Goal: Use online tool/utility: Utilize a website feature to perform a specific function

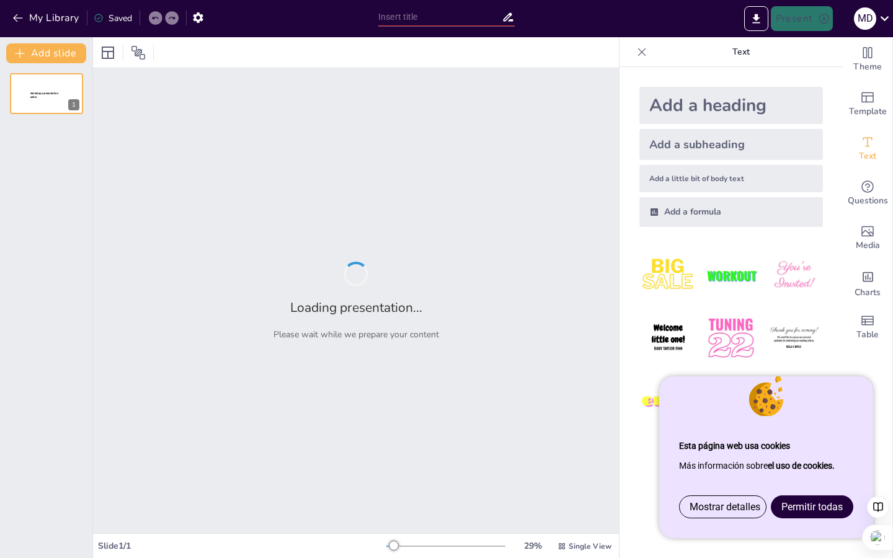
click at [447, 422] on span "Permitir todas" at bounding box center [811, 507] width 61 height 12
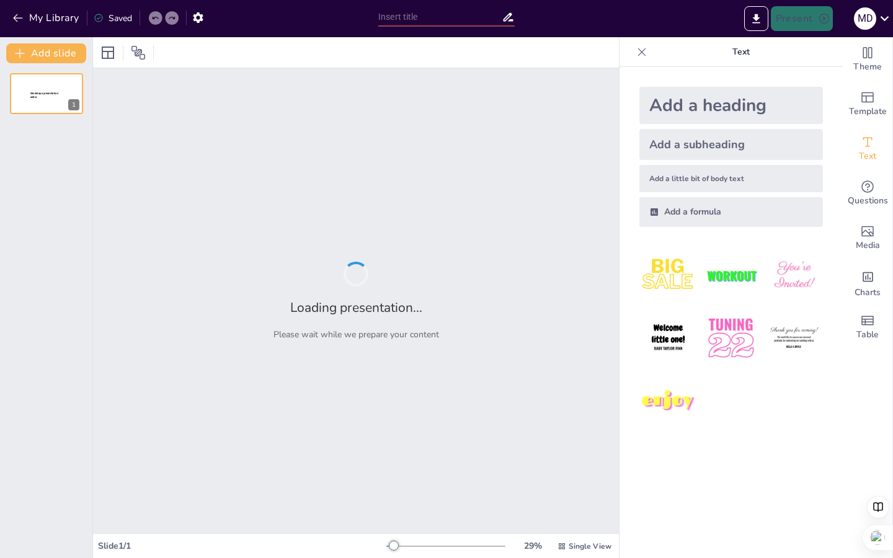
type input "Imported T1 OEEM.pptx"
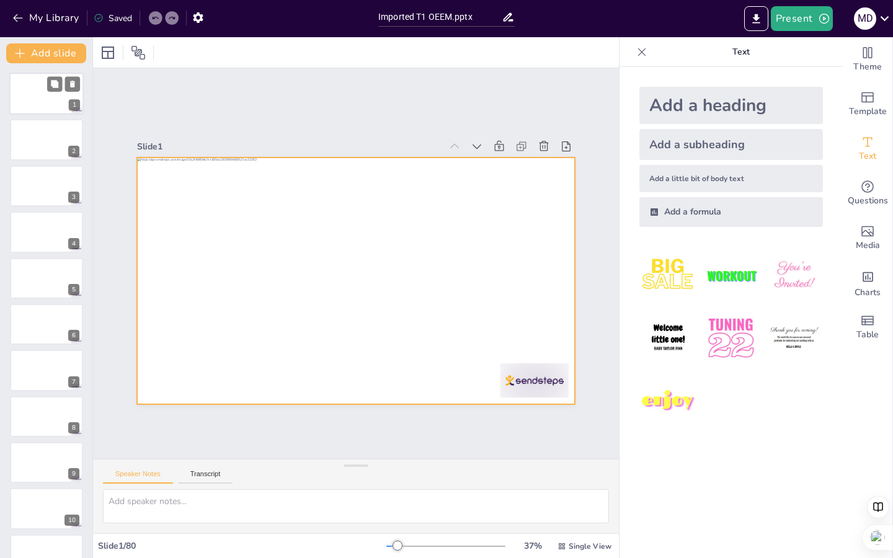
click at [51, 102] on div at bounding box center [46, 94] width 74 height 42
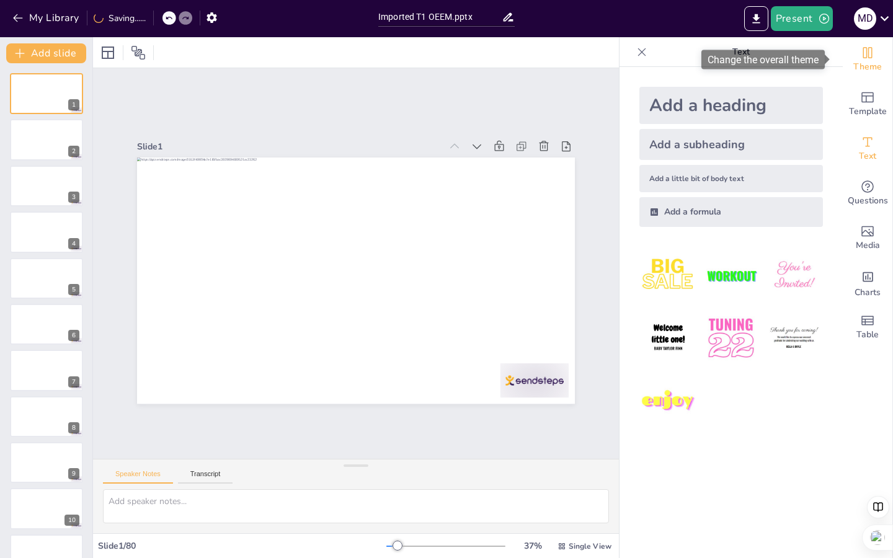
click at [447, 56] on icon "Change the overall theme" at bounding box center [867, 52] width 9 height 11
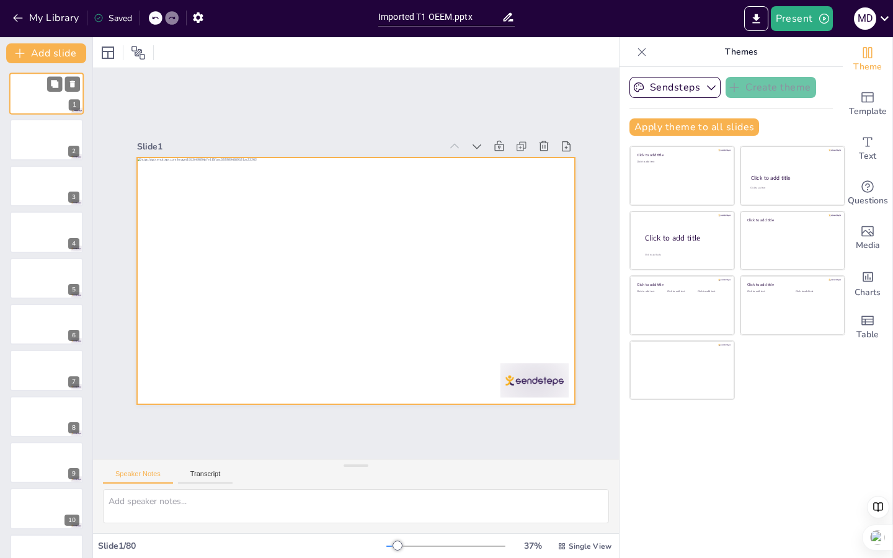
click at [44, 92] on div at bounding box center [46, 94] width 74 height 42
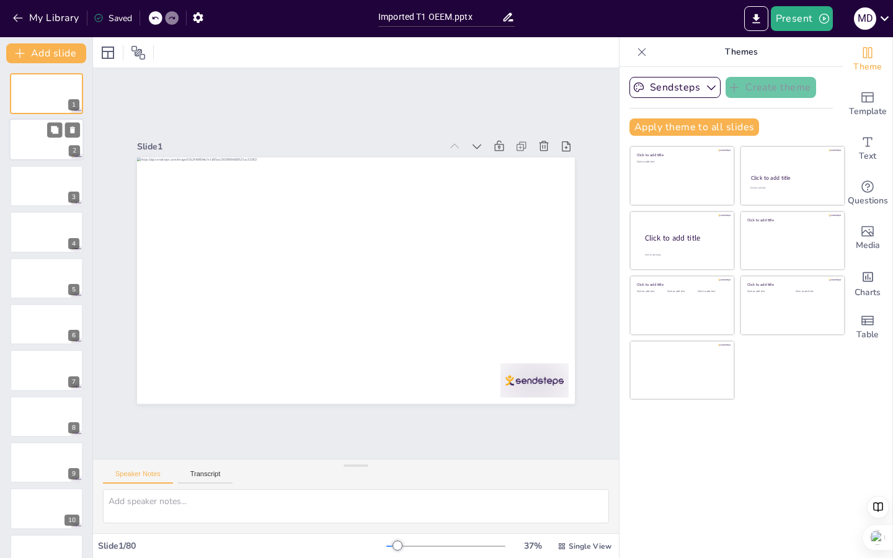
click at [37, 127] on div at bounding box center [46, 140] width 74 height 42
click at [43, 182] on div at bounding box center [46, 186] width 74 height 42
click at [41, 231] on div at bounding box center [46, 232] width 74 height 42
click at [43, 283] on div at bounding box center [46, 278] width 74 height 42
click at [39, 345] on div "6" at bounding box center [46, 324] width 74 height 42
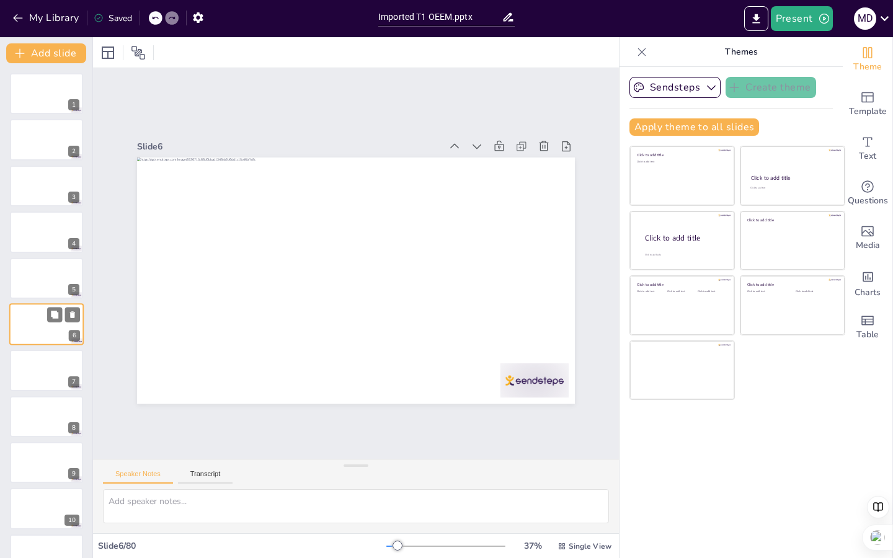
scroll to position [14, 0]
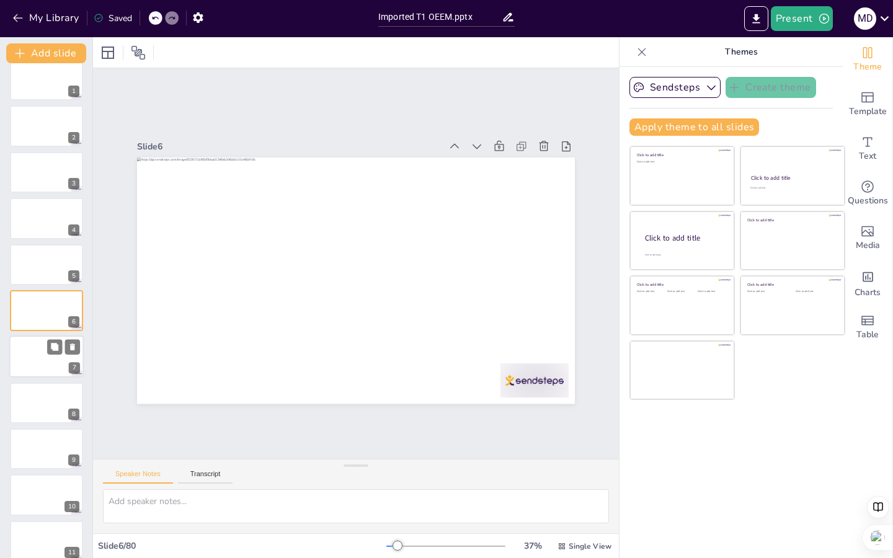
click at [38, 365] on div at bounding box center [46, 357] width 74 height 42
click at [48, 409] on div at bounding box center [46, 403] width 74 height 42
click at [30, 358] on div at bounding box center [46, 357] width 74 height 42
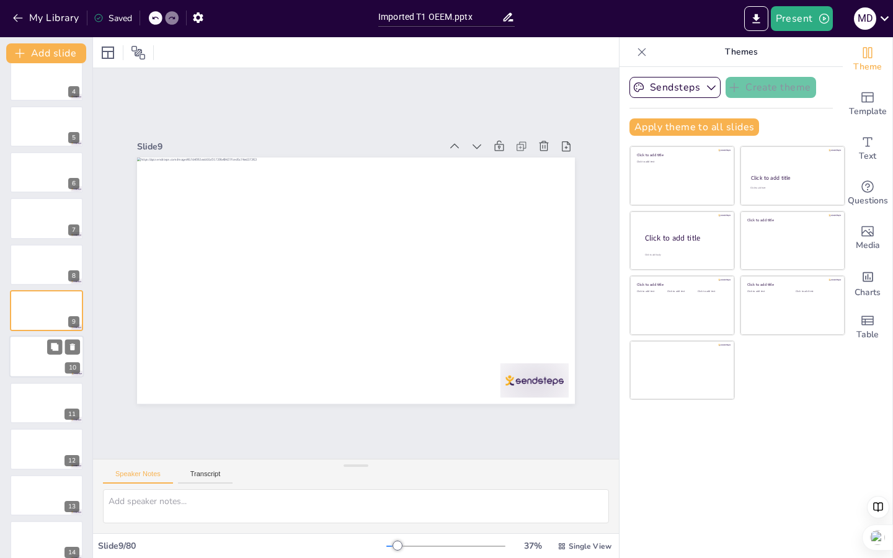
scroll to position [198, 0]
click at [42, 355] on div at bounding box center [46, 357] width 74 height 42
click at [41, 393] on div at bounding box center [46, 403] width 74 height 42
click at [42, 367] on div at bounding box center [46, 357] width 74 height 42
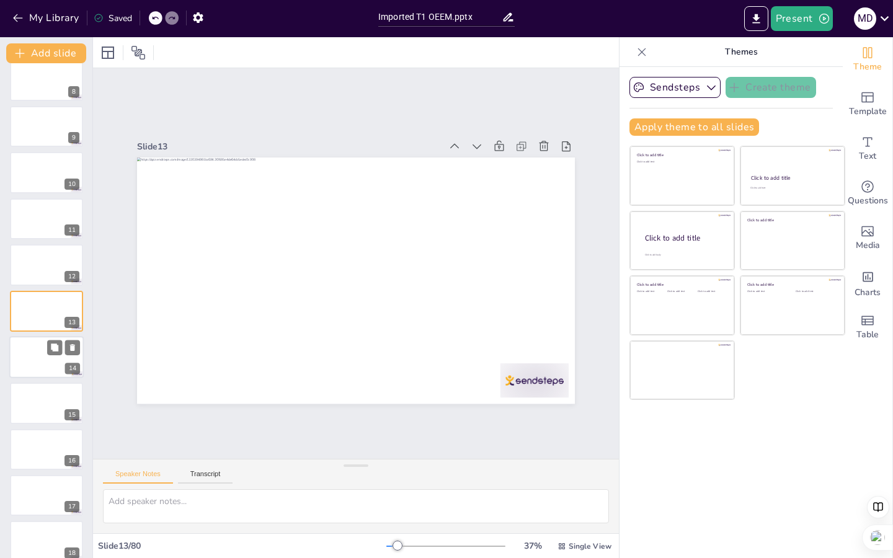
scroll to position [383, 0]
click at [40, 415] on div at bounding box center [46, 403] width 74 height 42
click at [447, 87] on icon "button" at bounding box center [711, 87] width 12 height 12
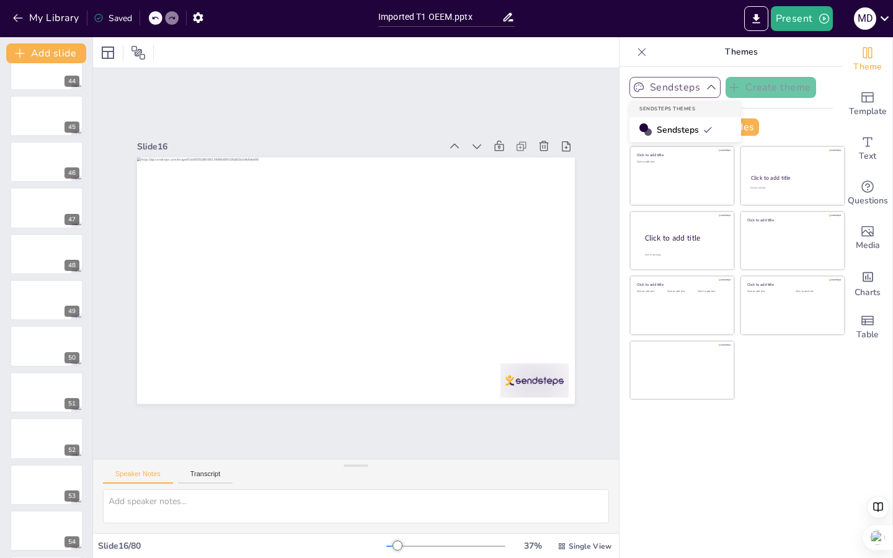
scroll to position [3210, 0]
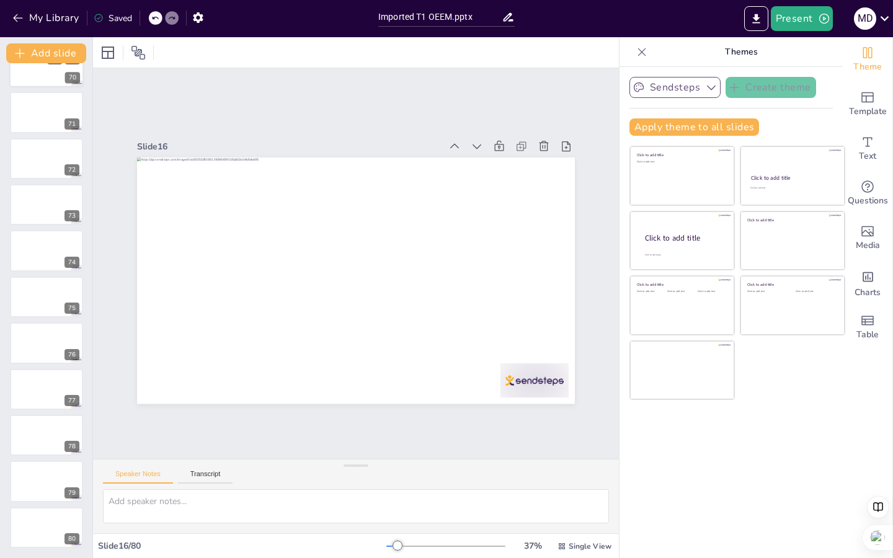
click at [48, 76] on div at bounding box center [46, 66] width 74 height 42
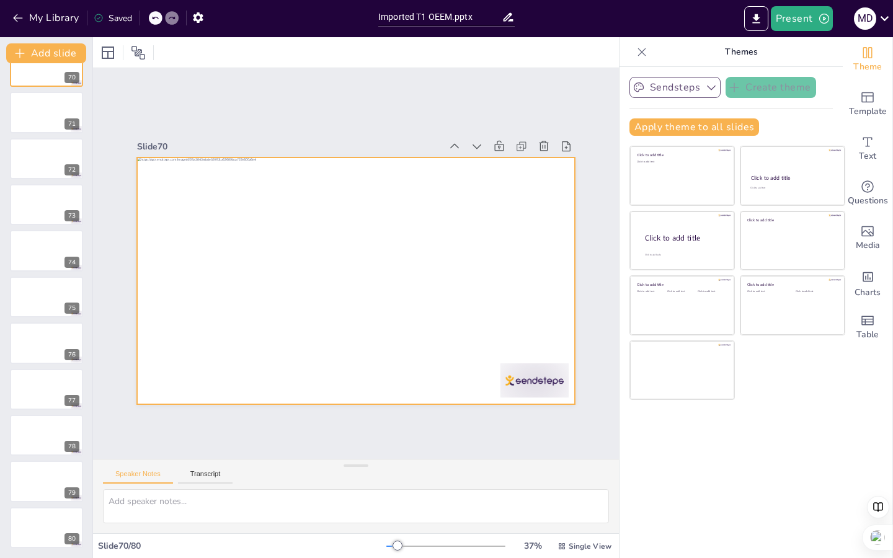
click at [364, 288] on div at bounding box center [353, 280] width 461 height 291
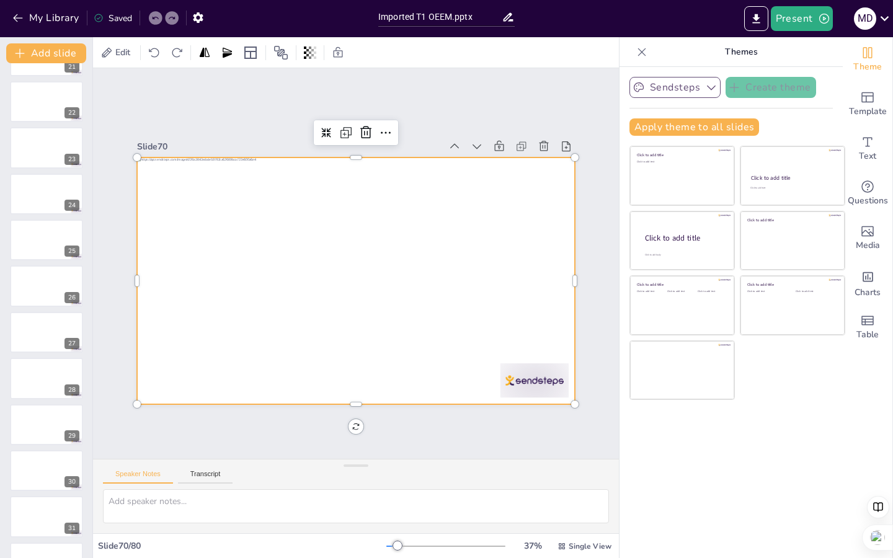
scroll to position [0, 0]
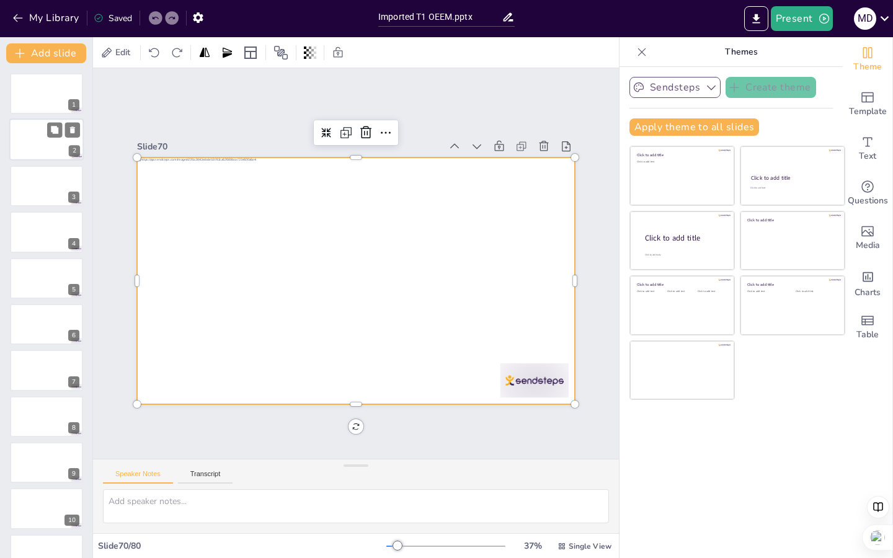
click at [43, 142] on div at bounding box center [46, 140] width 74 height 42
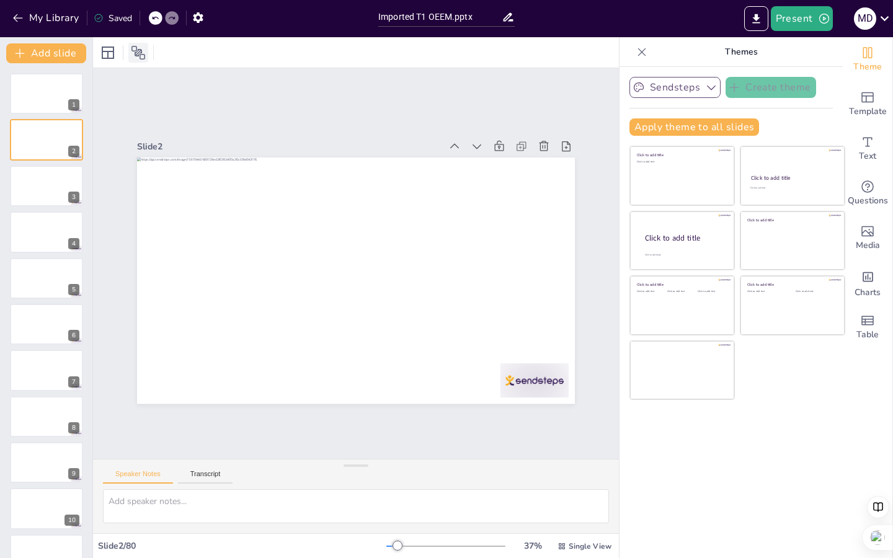
click at [143, 52] on icon at bounding box center [138, 52] width 15 height 15
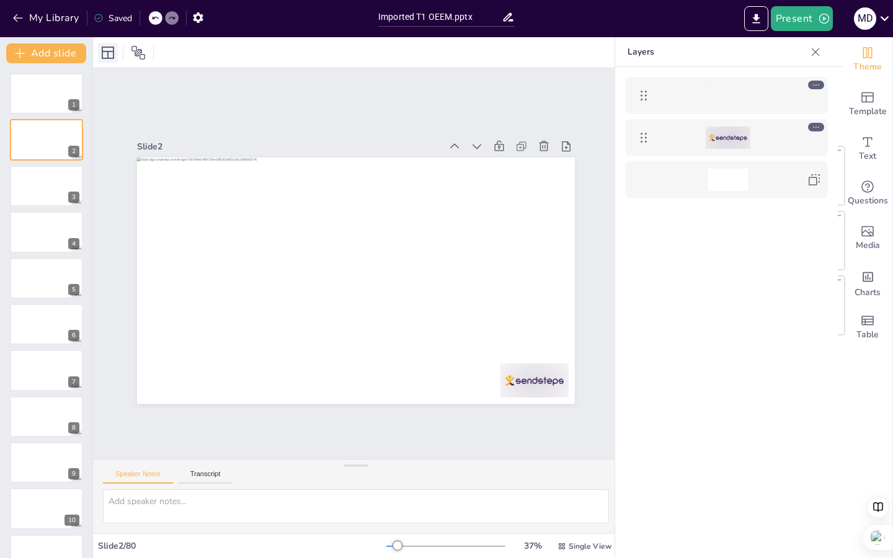
click at [104, 56] on icon at bounding box center [107, 52] width 15 height 15
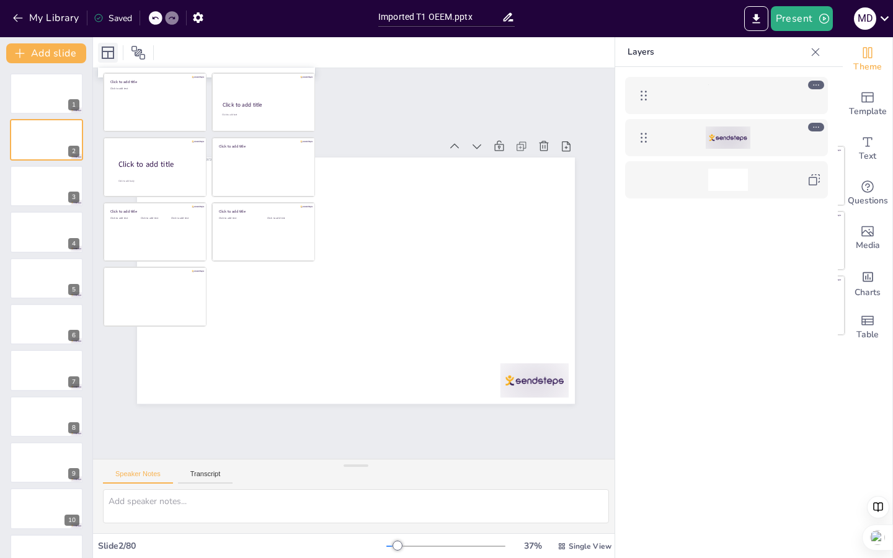
click at [104, 56] on icon at bounding box center [107, 52] width 15 height 15
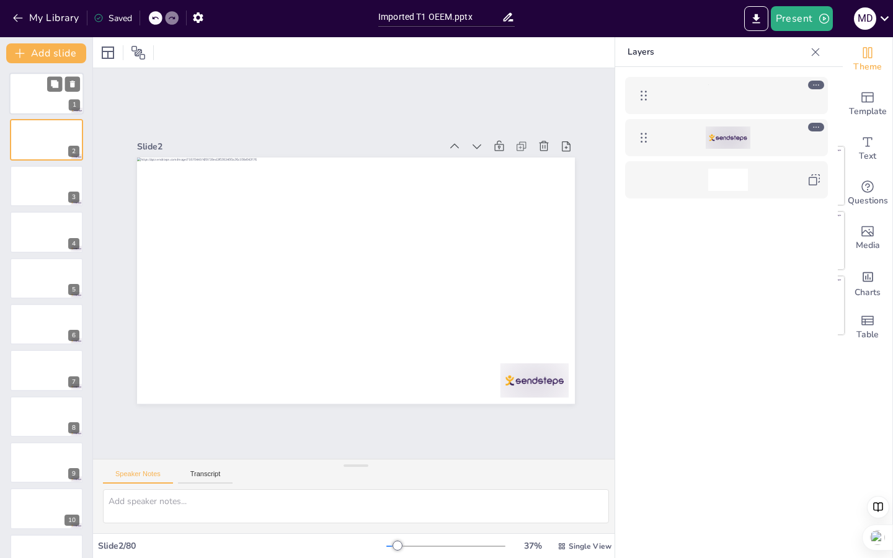
click at [43, 103] on div at bounding box center [46, 94] width 74 height 42
click at [47, 149] on div at bounding box center [46, 140] width 74 height 42
click at [51, 191] on div at bounding box center [46, 186] width 74 height 42
click at [39, 241] on div at bounding box center [46, 232] width 74 height 42
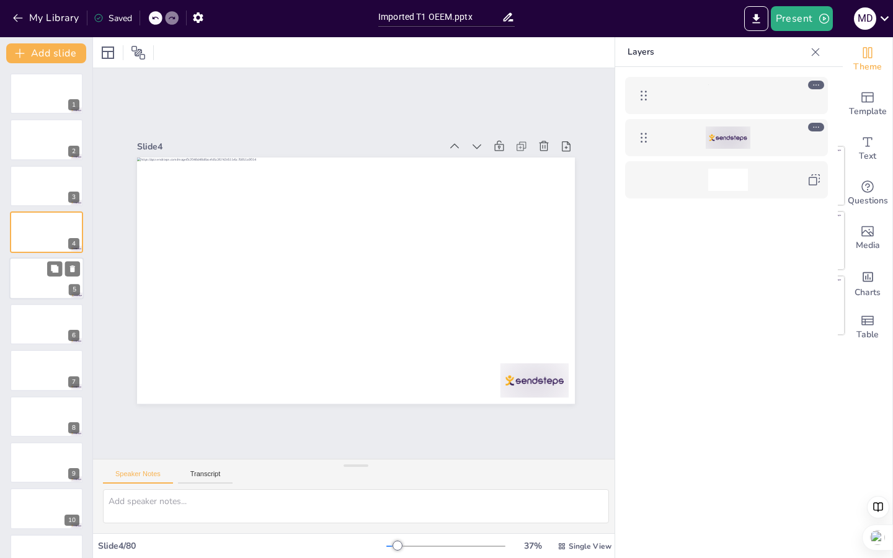
click at [33, 272] on div at bounding box center [46, 278] width 74 height 42
click at [43, 323] on div at bounding box center [46, 324] width 74 height 42
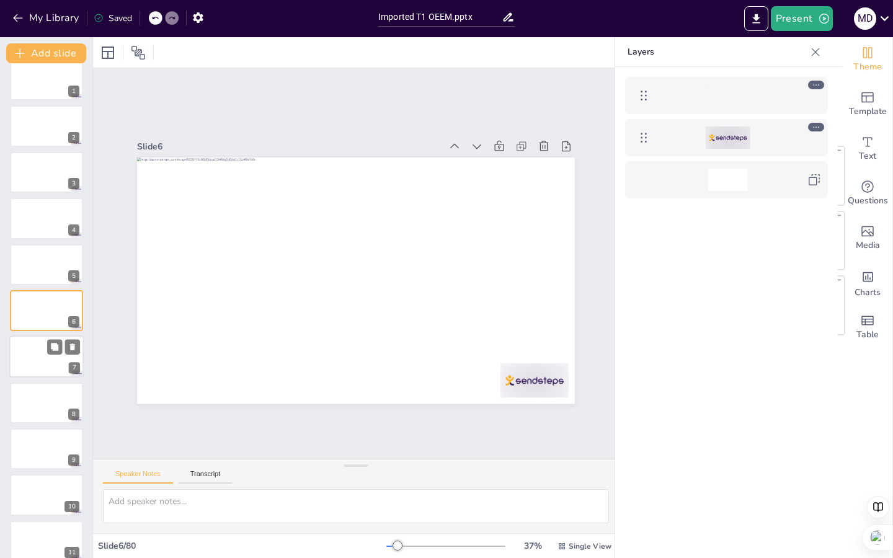
click at [42, 350] on div at bounding box center [46, 357] width 74 height 42
click at [38, 367] on div at bounding box center [46, 357] width 74 height 42
click at [41, 412] on div at bounding box center [46, 403] width 74 height 42
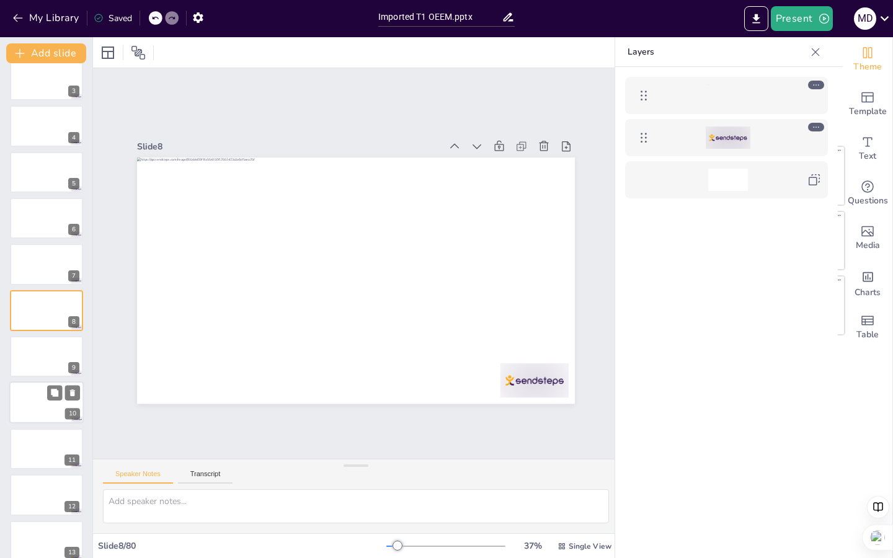
scroll to position [198, 0]
click at [197, 19] on icon "button" at bounding box center [198, 17] width 10 height 11
click at [447, 63] on span "Theme" at bounding box center [867, 67] width 29 height 14
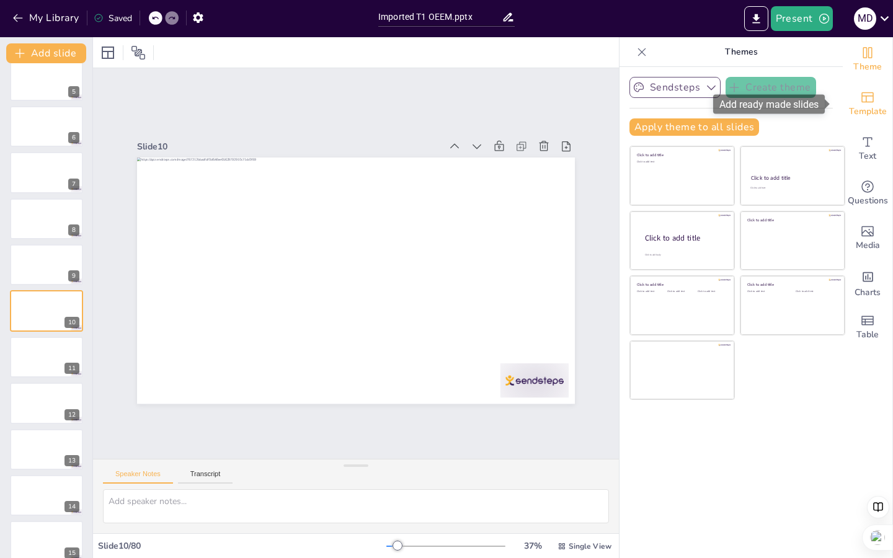
click at [447, 107] on span "Template" at bounding box center [868, 112] width 38 height 14
